Goal: Transaction & Acquisition: Purchase product/service

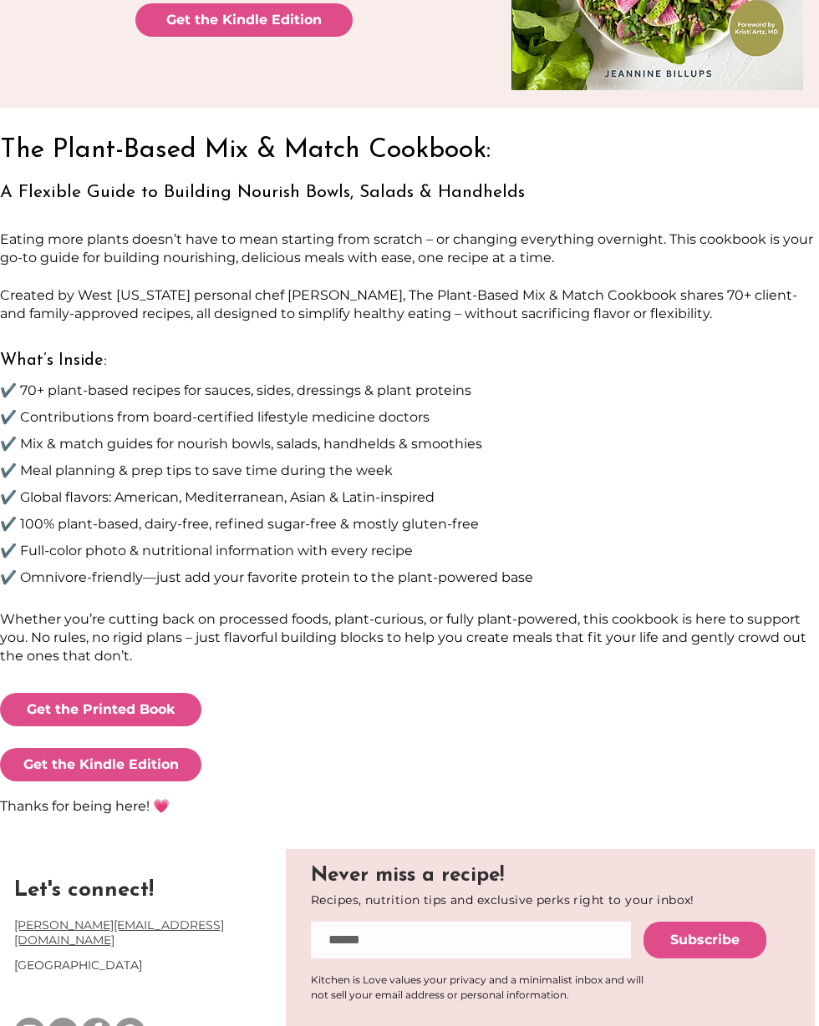
scroll to position [398, 0]
click at [136, 707] on span "Get the Printed Book" at bounding box center [101, 710] width 149 height 18
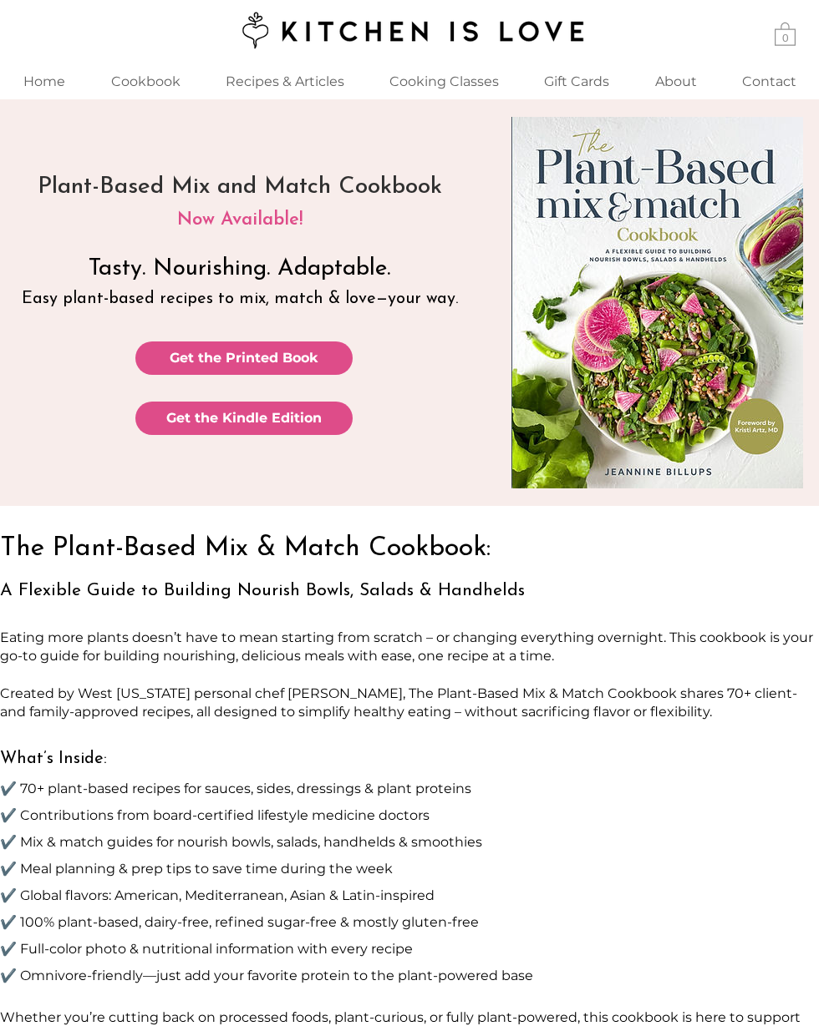
scroll to position [398, 0]
click at [313, 355] on span "Get the Printed Book" at bounding box center [244, 358] width 149 height 18
click at [772, 594] on p "A Flexible Guide to Building Nourish Bowls, Salads & Handhelds" at bounding box center [409, 589] width 819 height 43
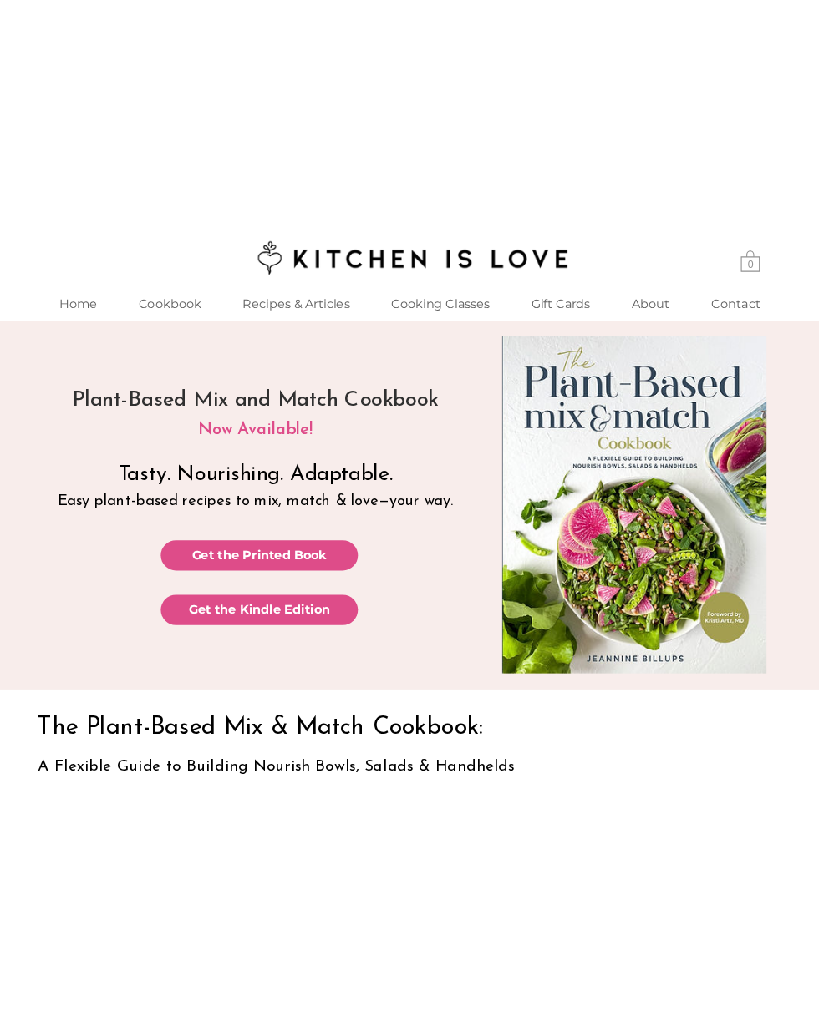
scroll to position [11, 0]
